Goal: Navigation & Orientation: Find specific page/section

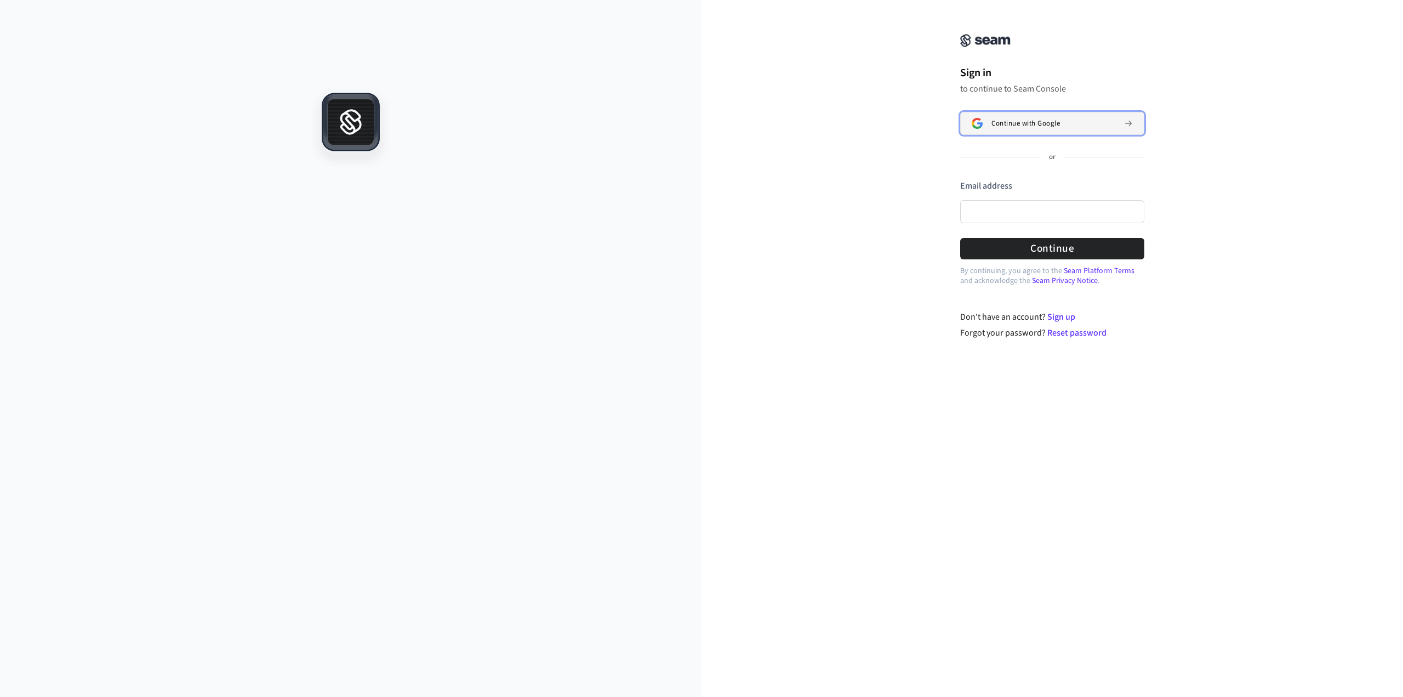
click at [1030, 122] on span "Continue with Google" at bounding box center [1026, 123] width 69 height 9
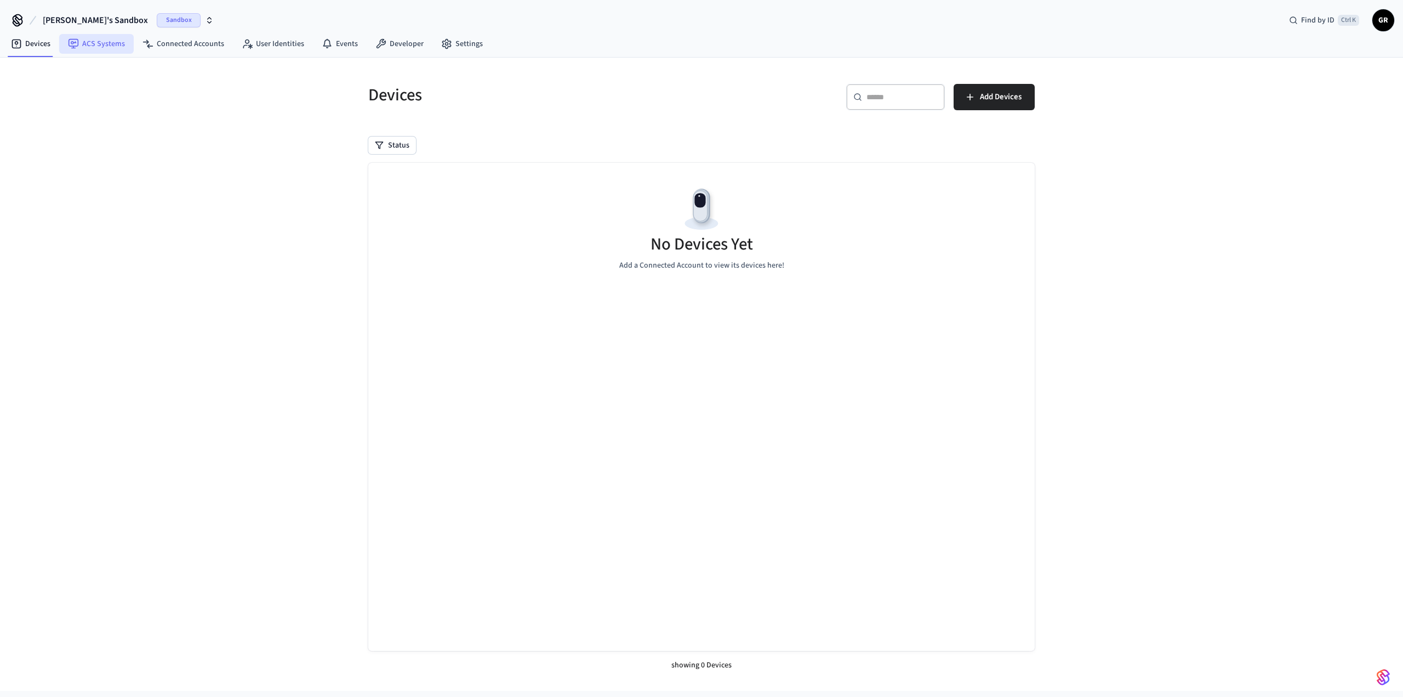
click at [101, 43] on link "ACS Systems" at bounding box center [96, 44] width 75 height 20
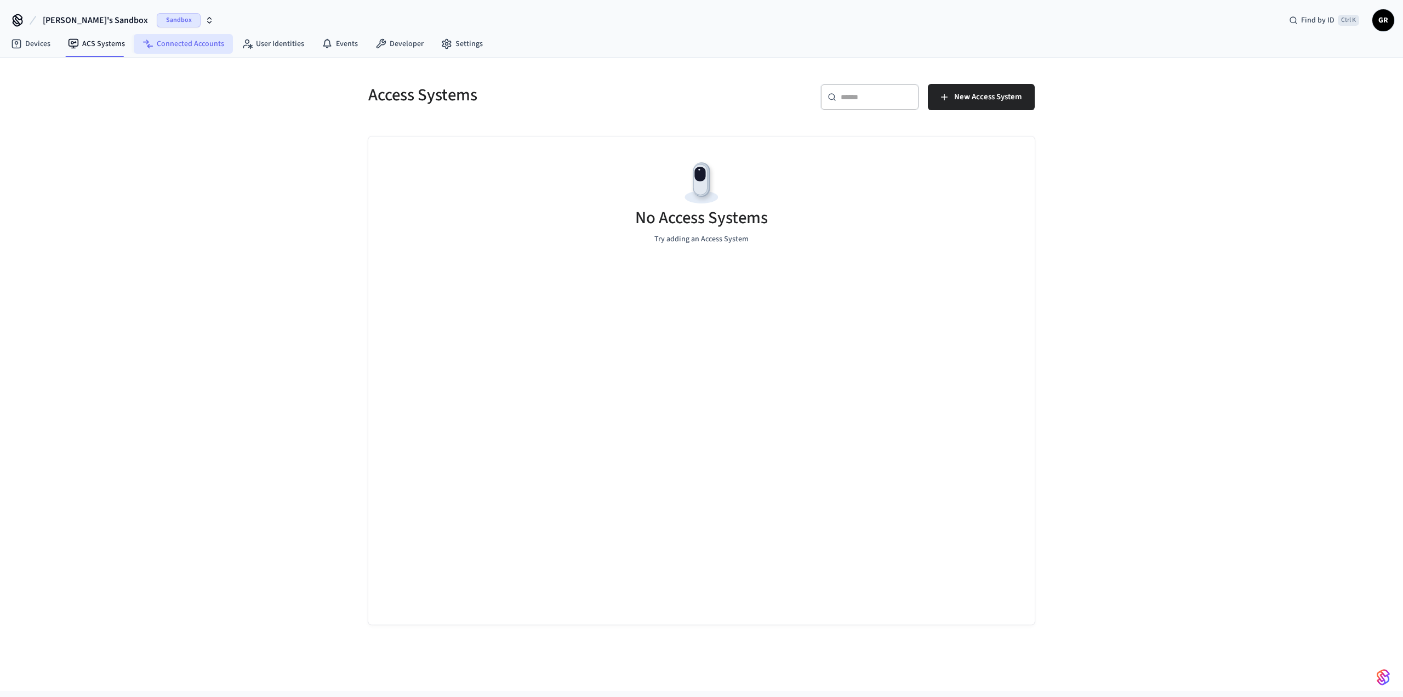
click at [174, 39] on link "Connected Accounts" at bounding box center [183, 44] width 99 height 20
click at [269, 48] on link "User Identities" at bounding box center [273, 44] width 80 height 20
click at [338, 38] on link "Events" at bounding box center [340, 44] width 54 height 20
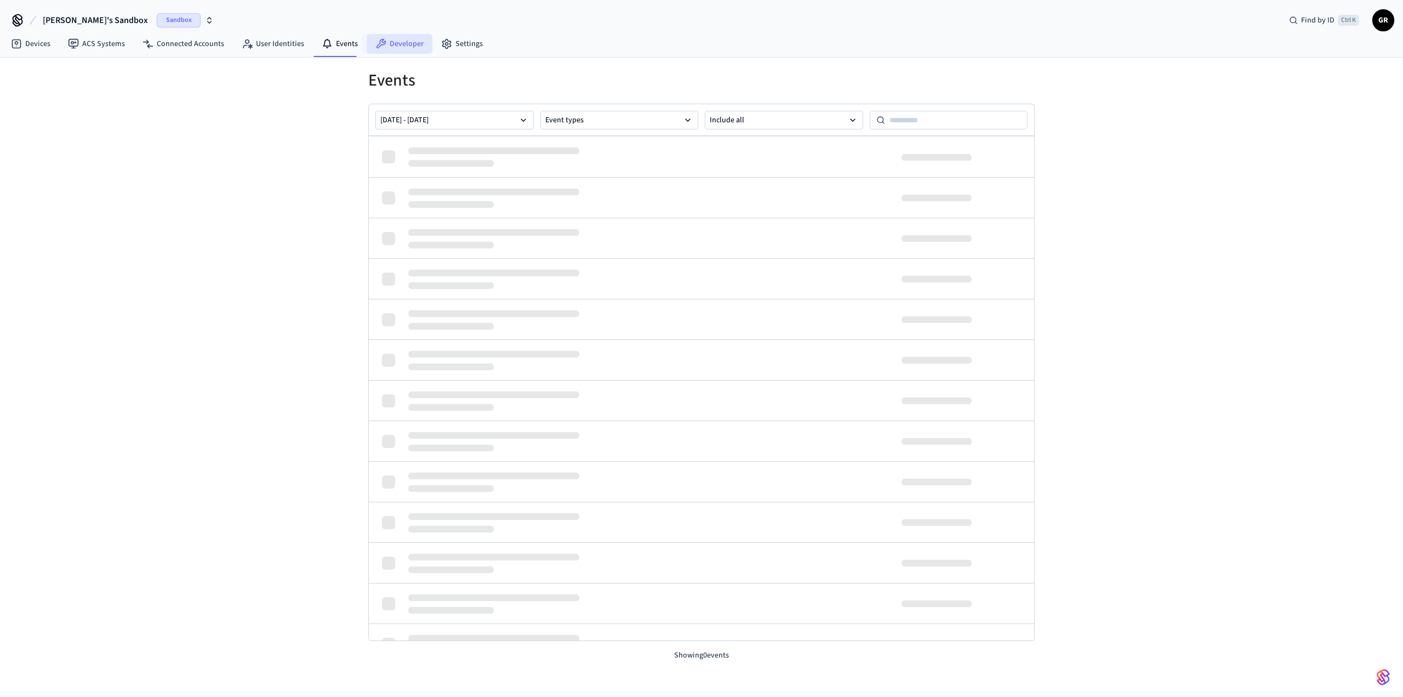
click at [391, 41] on link "Developer" at bounding box center [400, 44] width 66 height 20
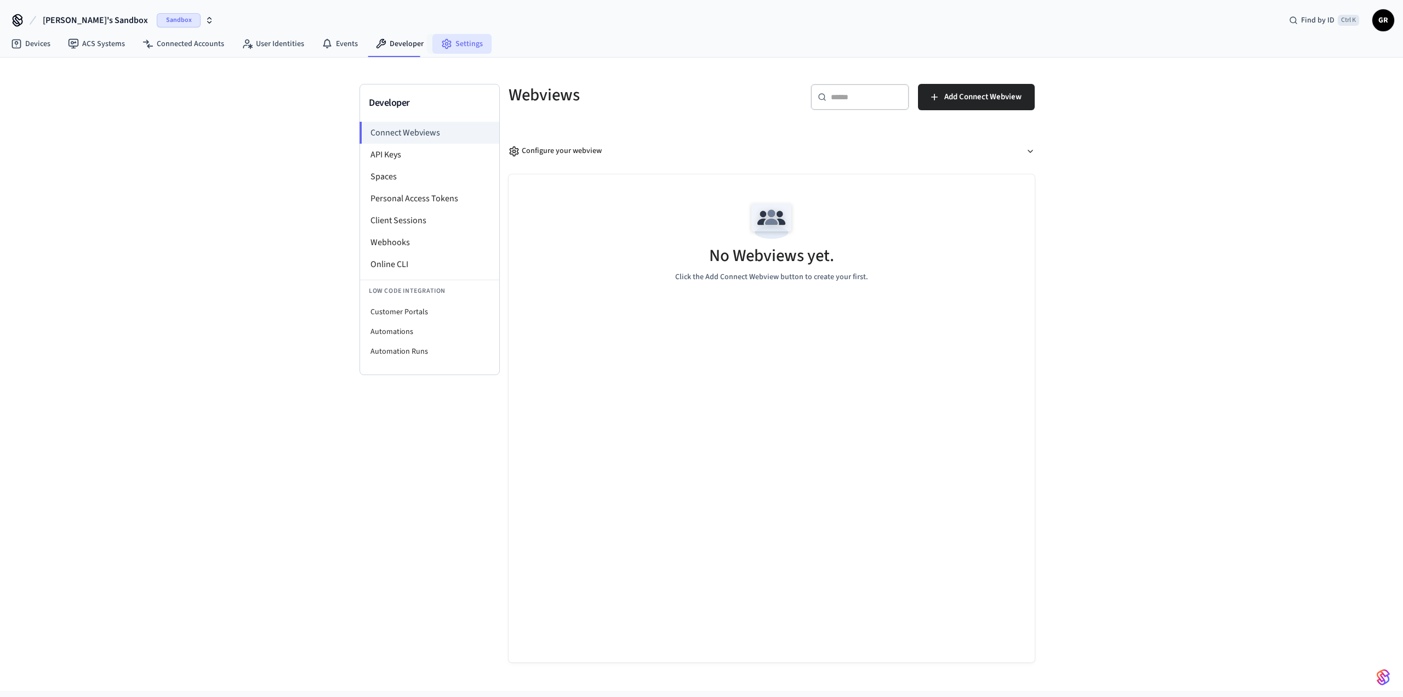
click at [458, 44] on link "Settings" at bounding box center [461, 44] width 59 height 20
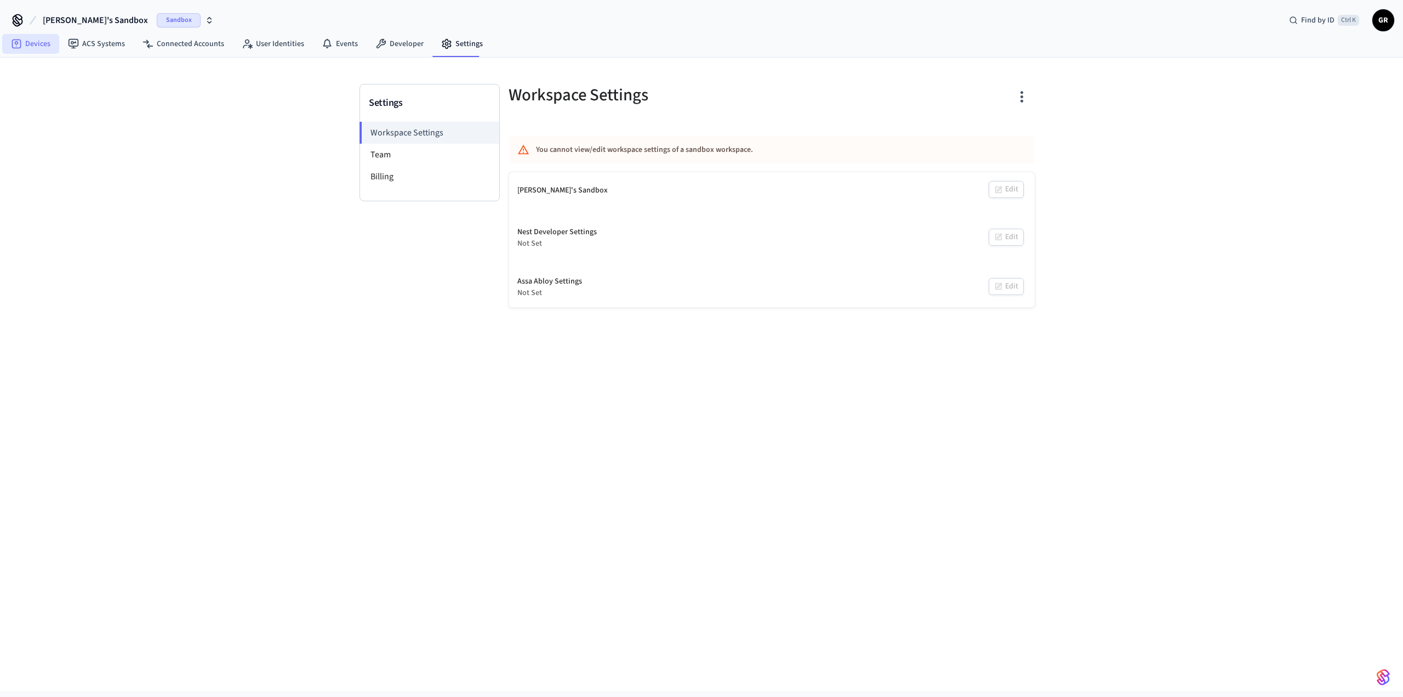
click at [26, 45] on link "Devices" at bounding box center [30, 44] width 57 height 20
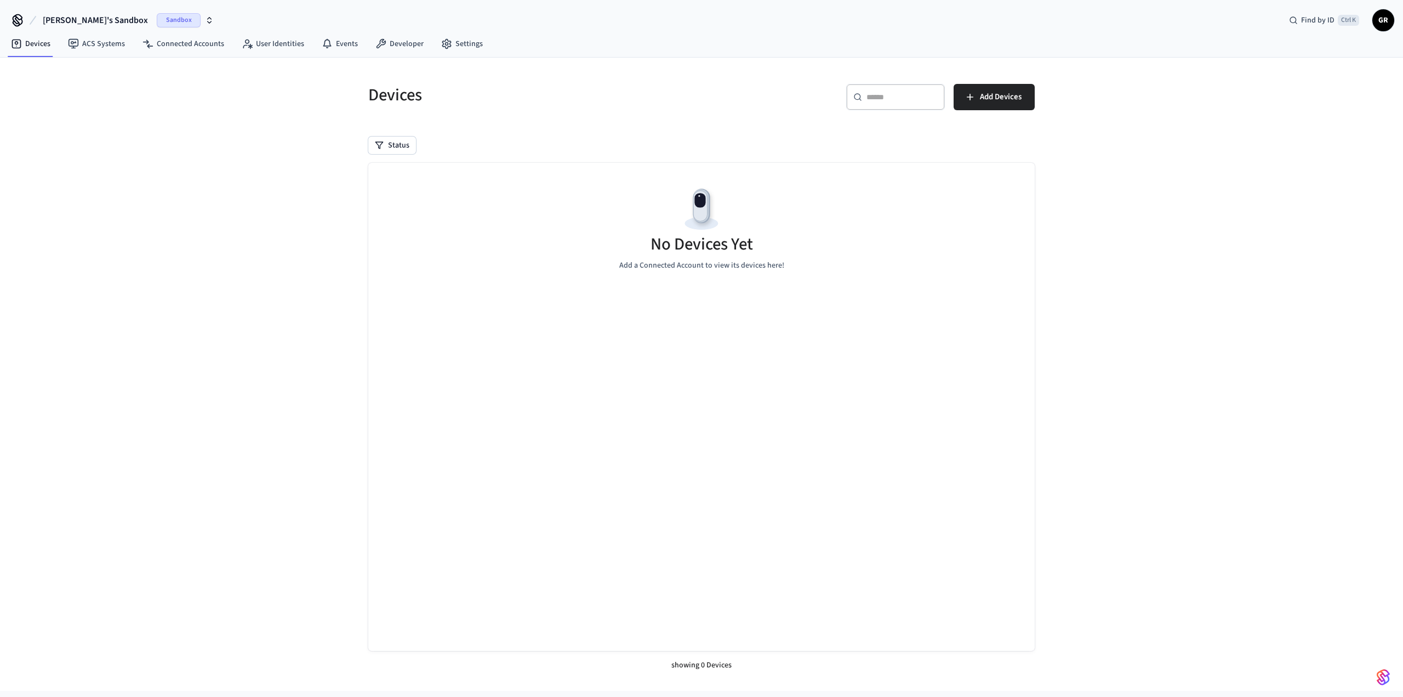
click at [12, 22] on icon at bounding box center [18, 21] width 18 height 18
click at [16, 20] on icon at bounding box center [17, 19] width 9 height 9
click at [94, 43] on link "ACS Systems" at bounding box center [96, 44] width 75 height 20
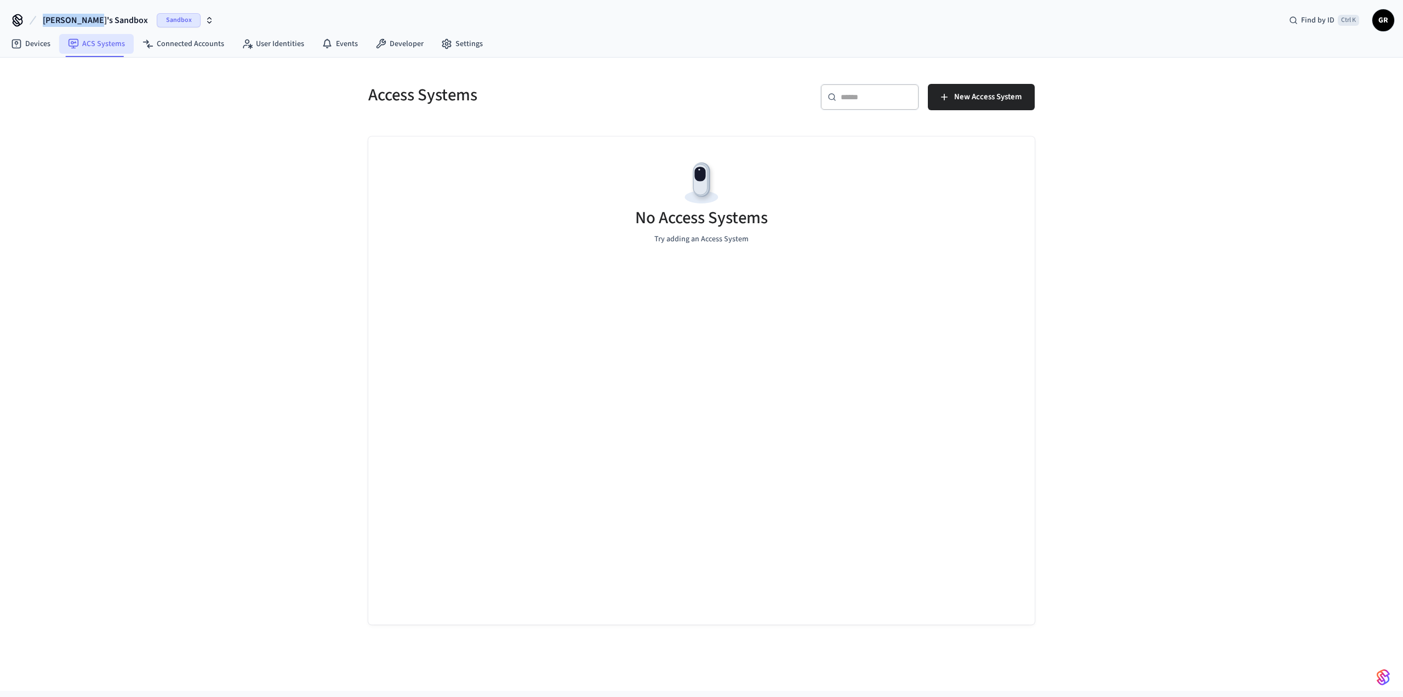
click at [89, 48] on link "ACS Systems" at bounding box center [96, 44] width 75 height 20
click at [30, 44] on link "Devices" at bounding box center [30, 44] width 57 height 20
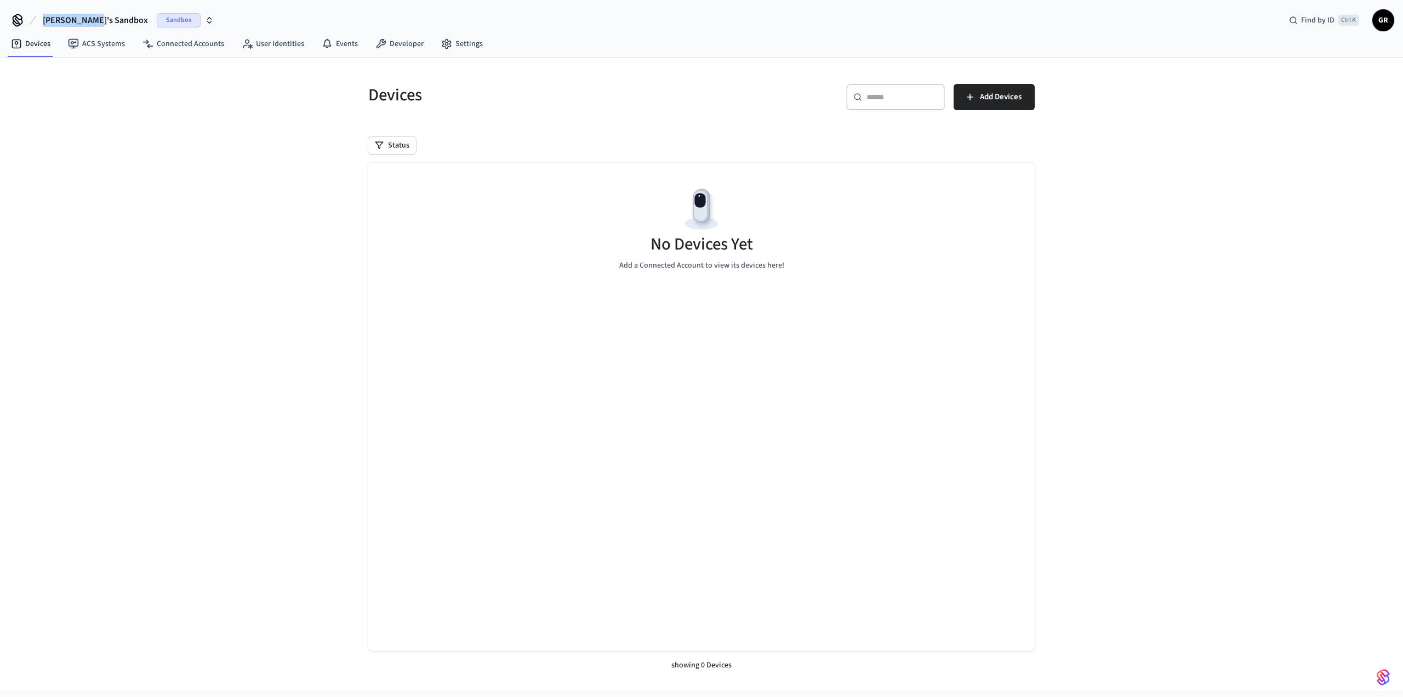
click at [97, 19] on span "[PERSON_NAME]'s Sandbox" at bounding box center [95, 20] width 105 height 13
click at [15, 17] on icon at bounding box center [18, 21] width 18 height 18
